Goal: Transaction & Acquisition: Purchase product/service

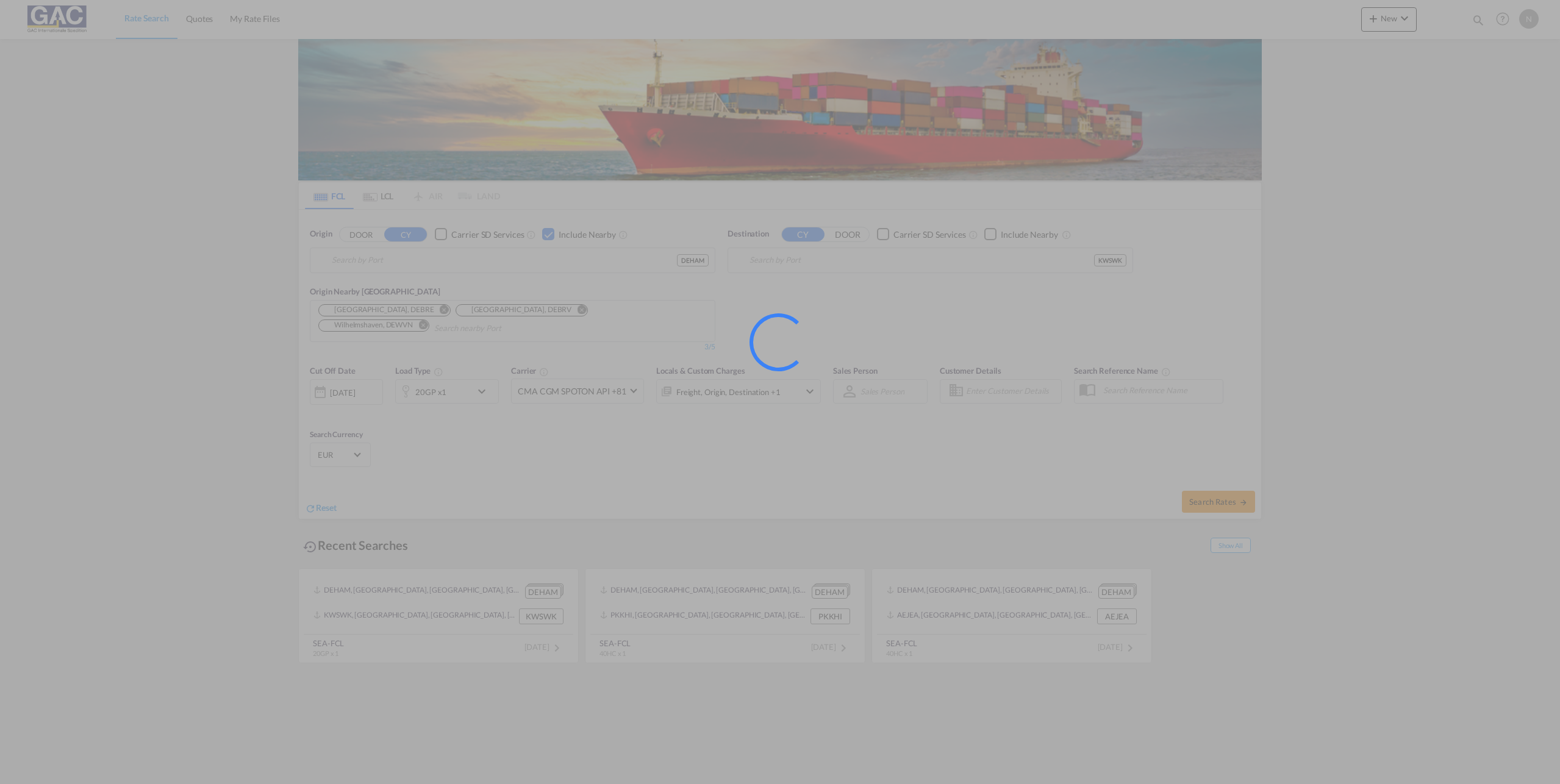
type input "[GEOGRAPHIC_DATA], [GEOGRAPHIC_DATA]"
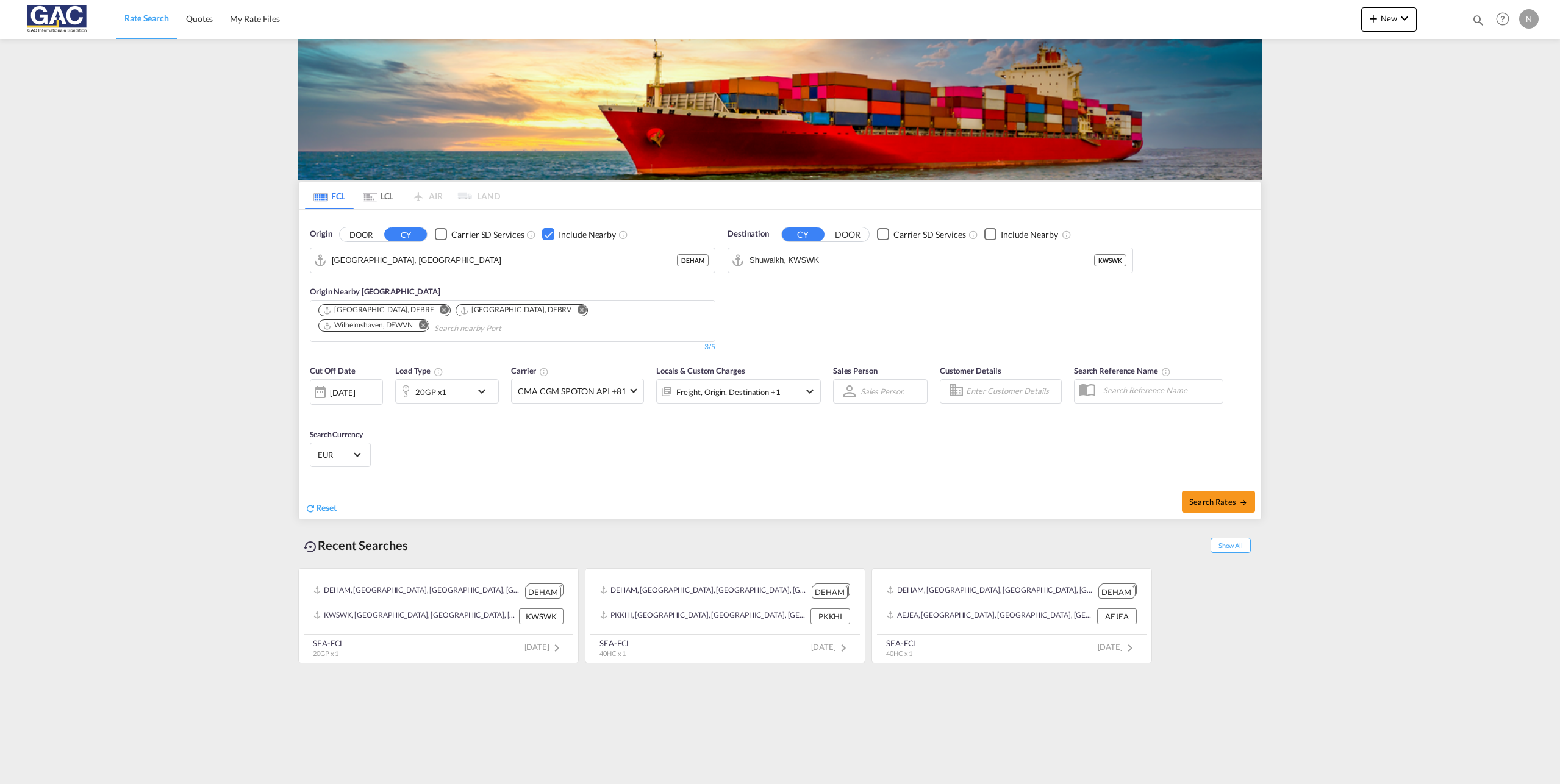
click at [759, 268] on md-autocomplete-wrap "Shuwaikh, KWSWK" at bounding box center [922, 263] width 345 height 25
click at [762, 260] on input "Shuwaikh, KWSWK" at bounding box center [938, 260] width 377 height 18
click at [763, 258] on input "Shuwaikh, KWSWK" at bounding box center [938, 260] width 377 height 18
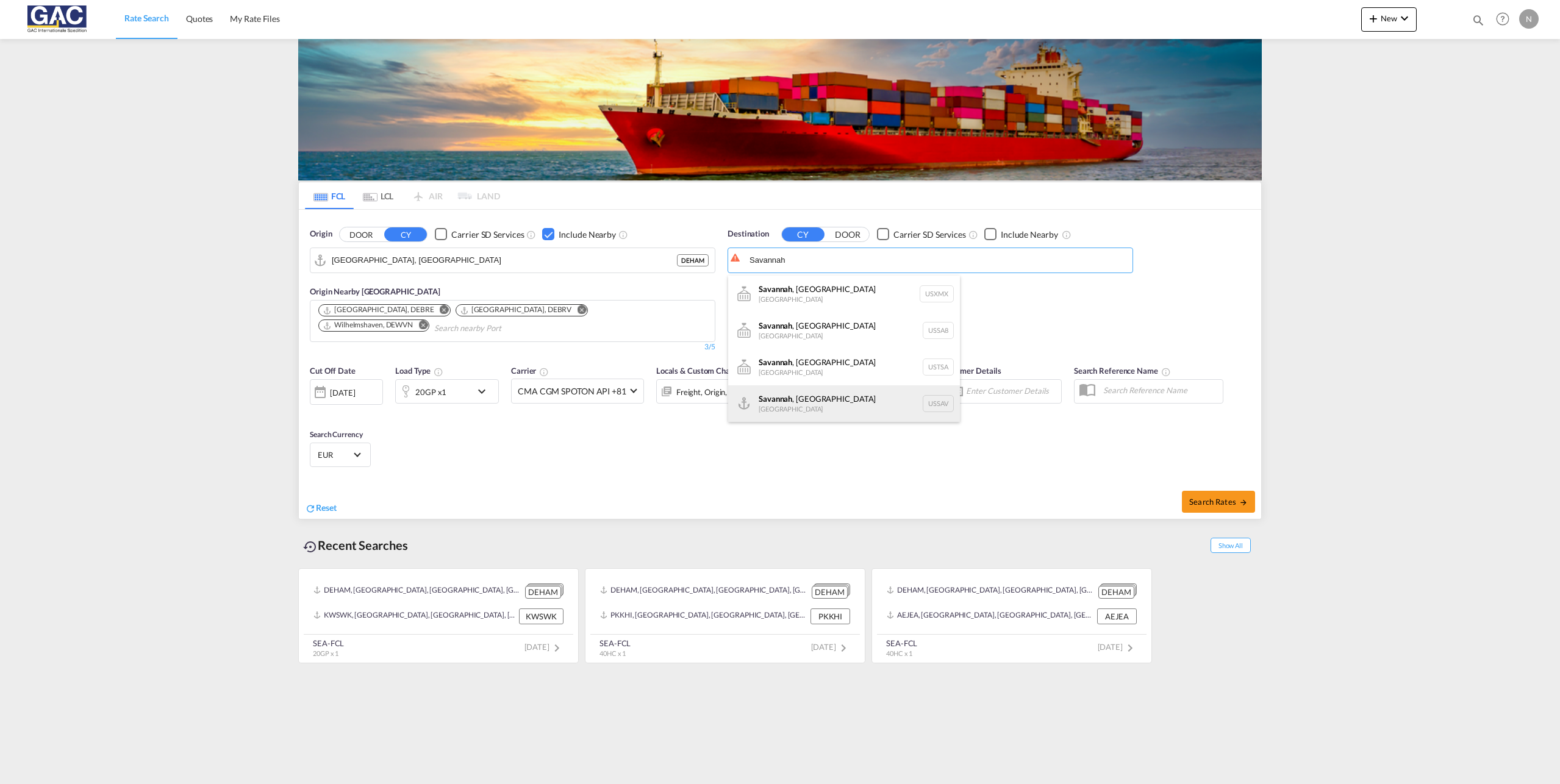
click at [823, 400] on div "[GEOGRAPHIC_DATA] , [GEOGRAPHIC_DATA] [GEOGRAPHIC_DATA] USSAV" at bounding box center [844, 404] width 232 height 37
type input "[GEOGRAPHIC_DATA], [GEOGRAPHIC_DATA], USSAV"
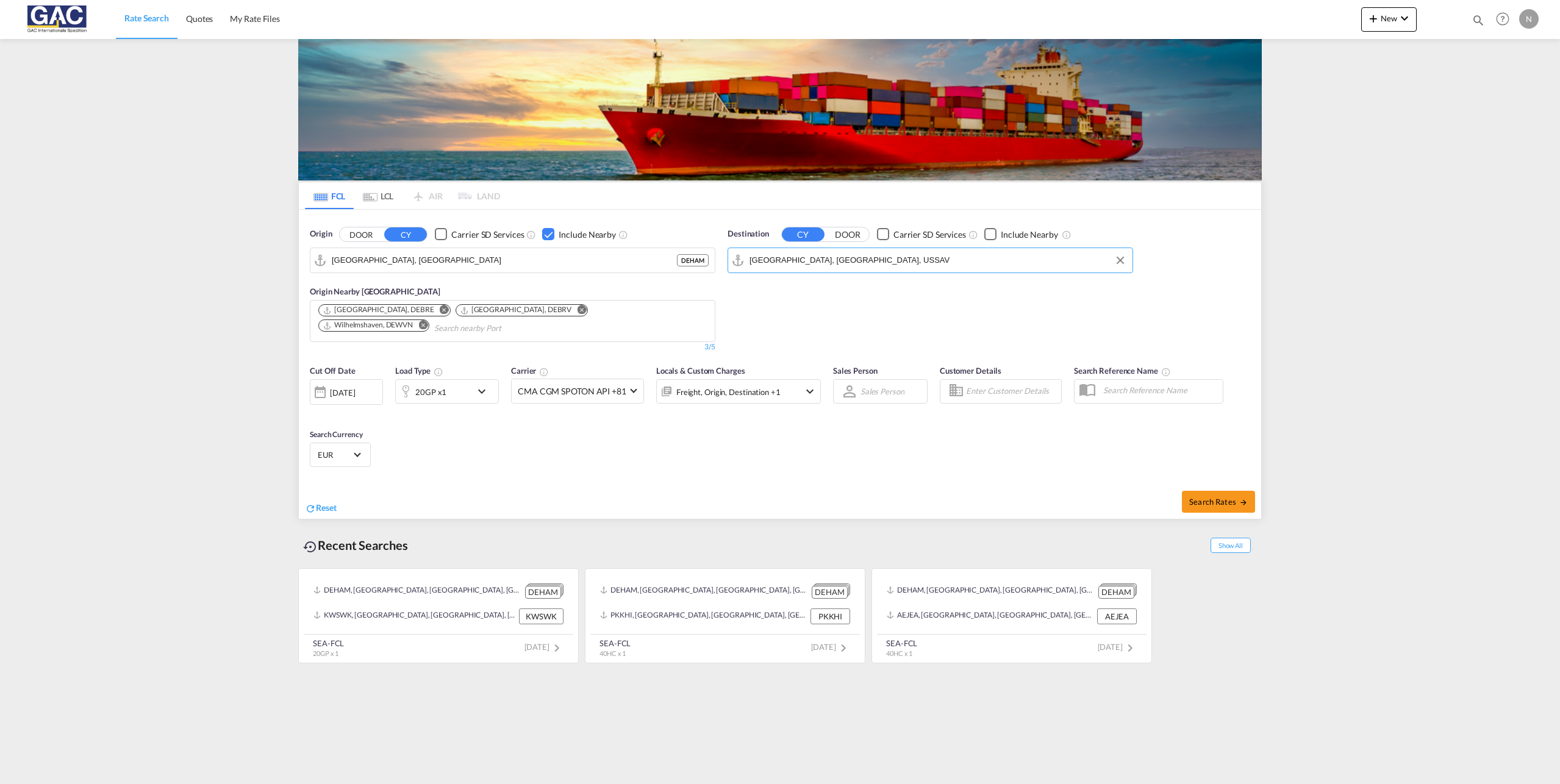
click at [452, 392] on div "20GP x1" at bounding box center [433, 391] width 75 height 25
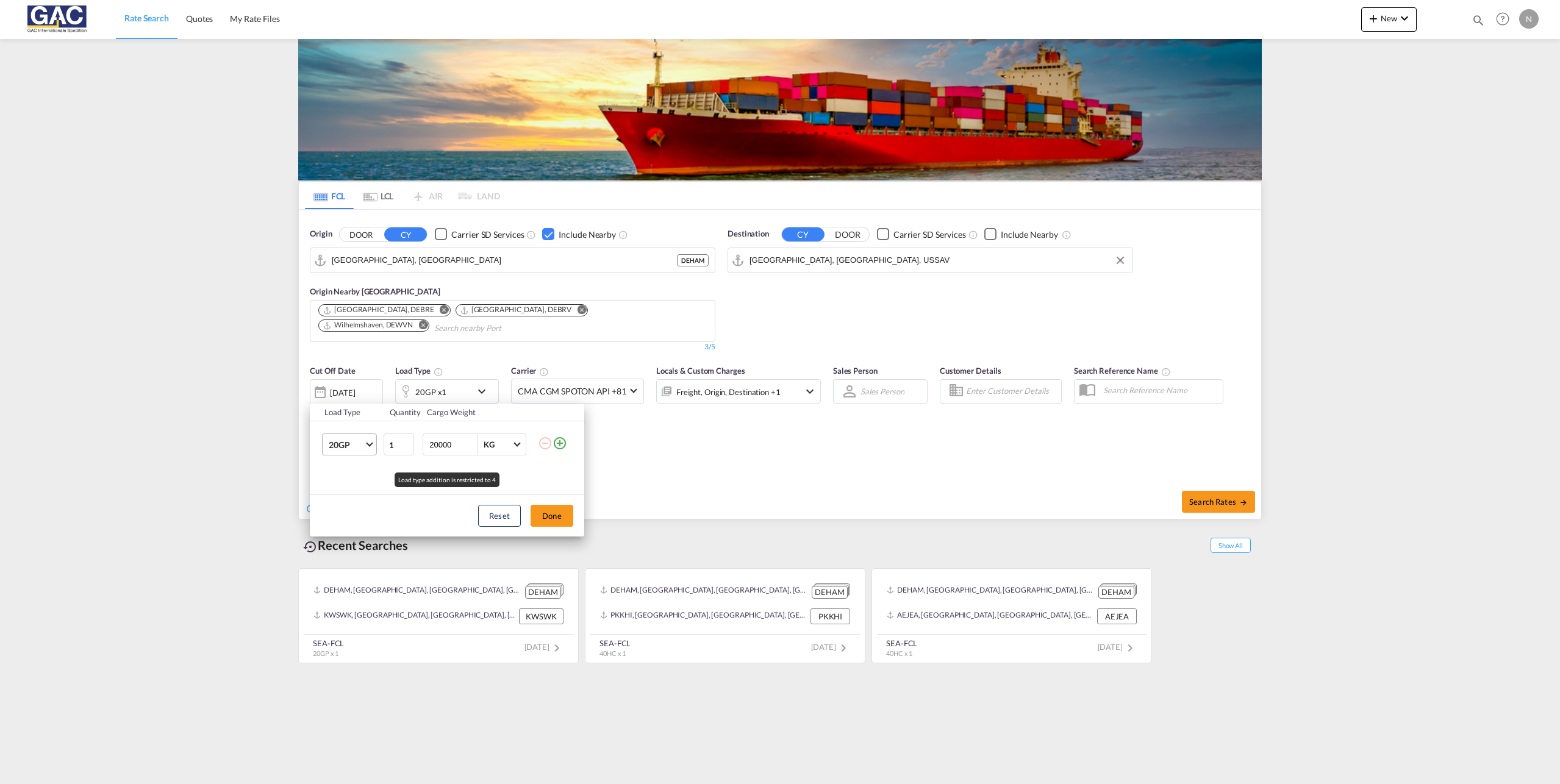
click at [353, 440] on span "20GP" at bounding box center [346, 445] width 36 height 12
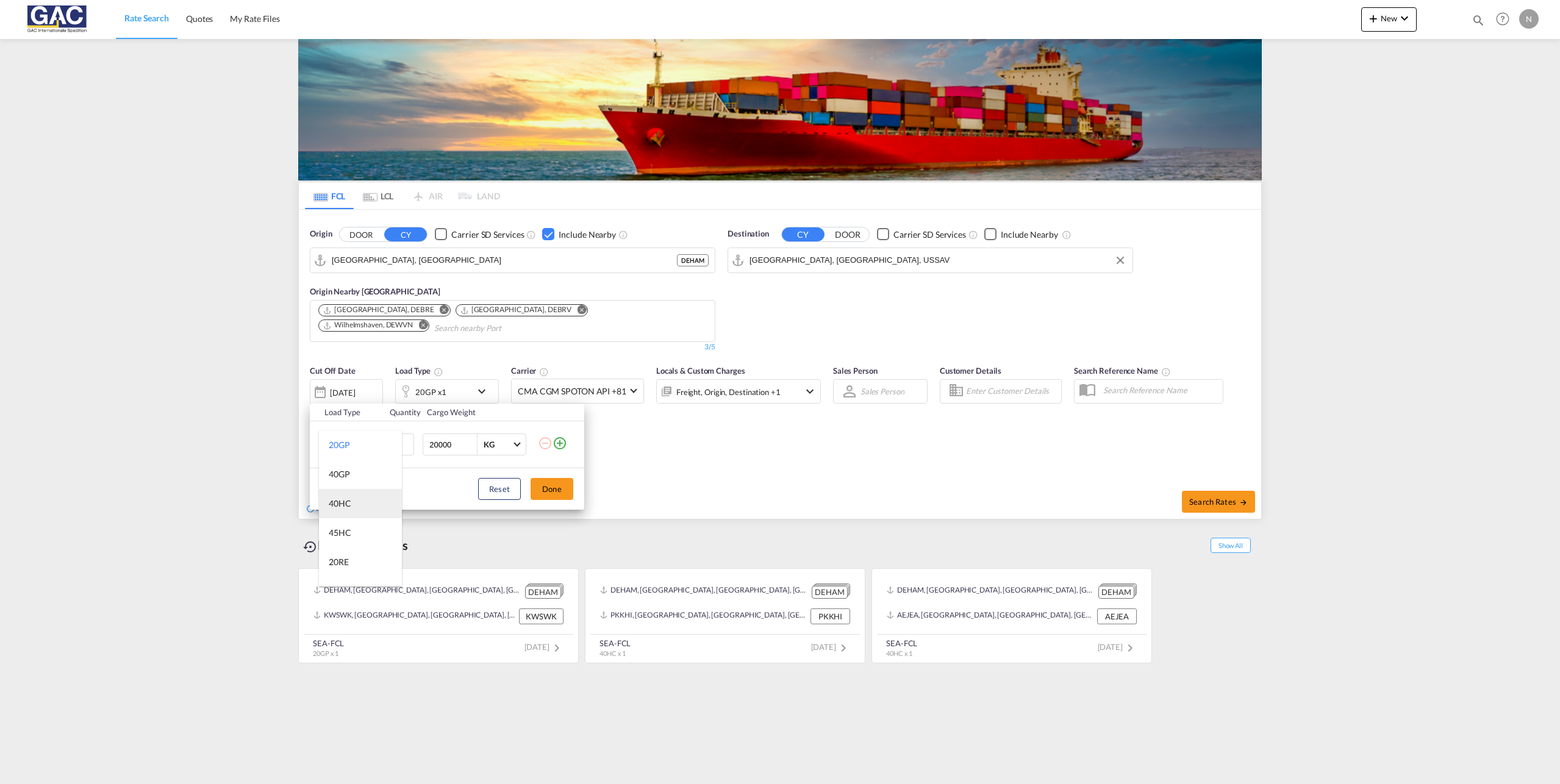
click at [354, 499] on md-option "40HC" at bounding box center [360, 504] width 83 height 29
click at [544, 487] on button "Done" at bounding box center [552, 489] width 43 height 22
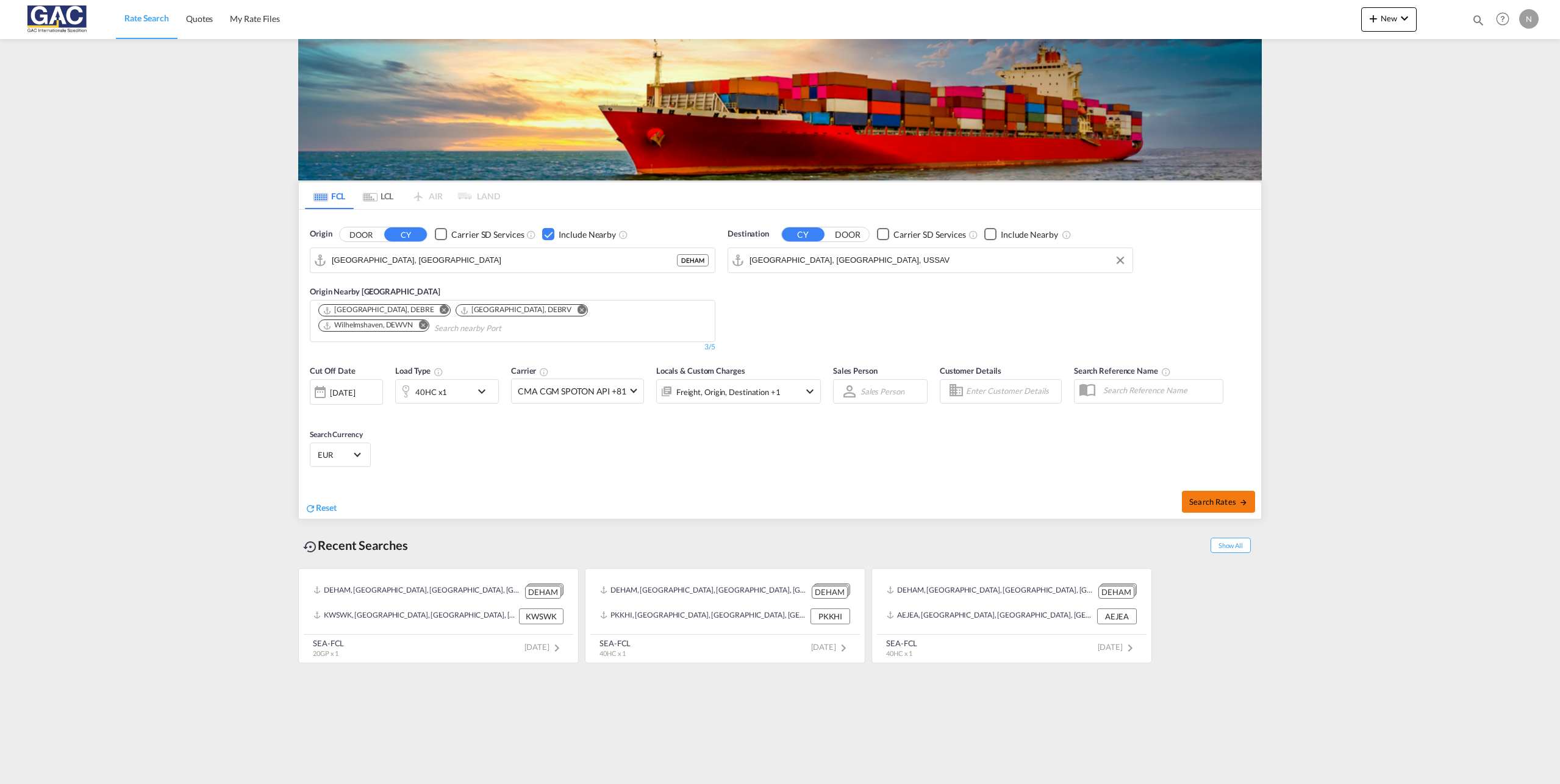
click at [1225, 492] on button "Search Rates" at bounding box center [1218, 502] width 73 height 22
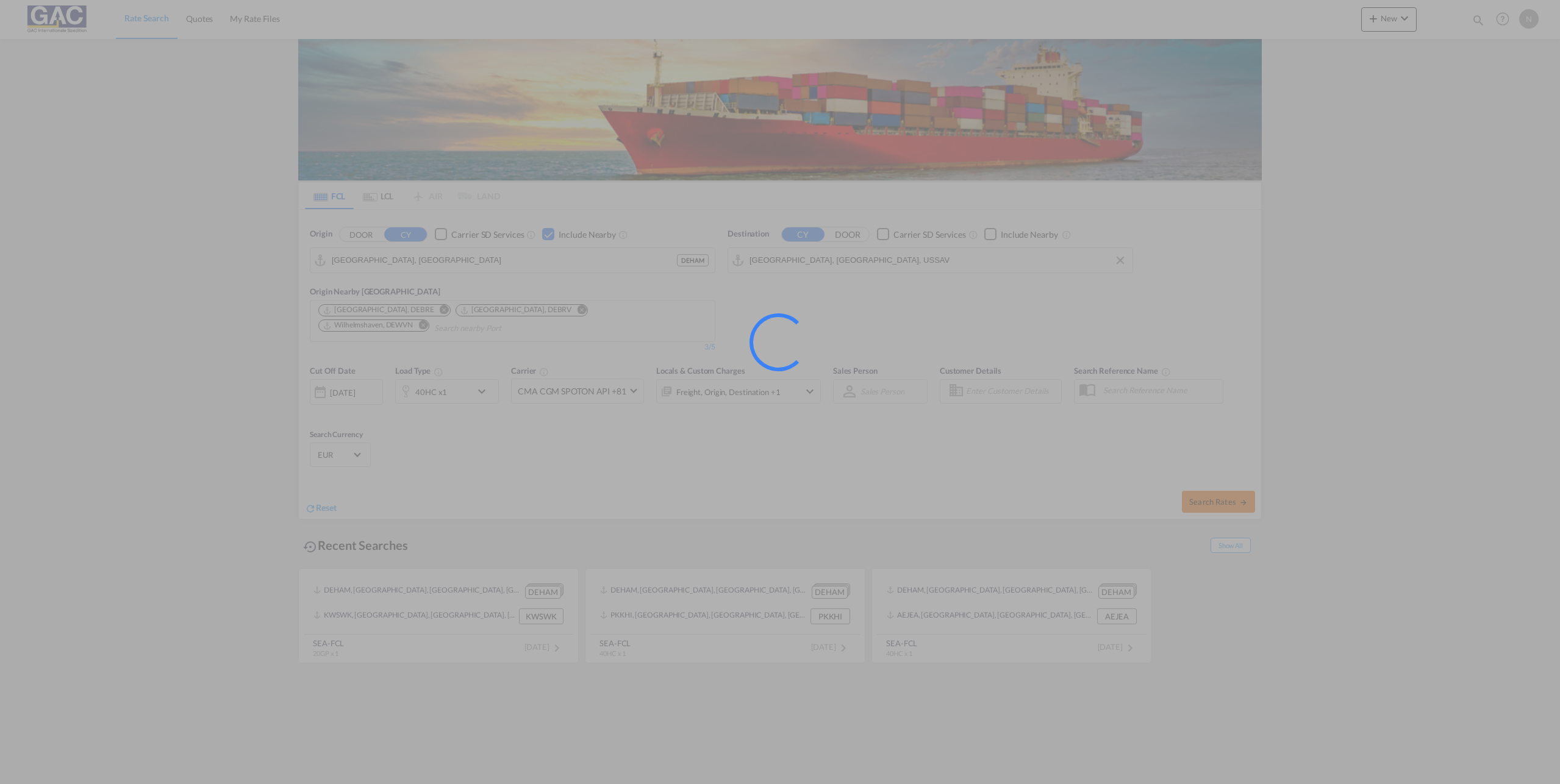
type input "DEHAM to USSAV / [DATE]"
